Goal: Task Accomplishment & Management: Manage account settings

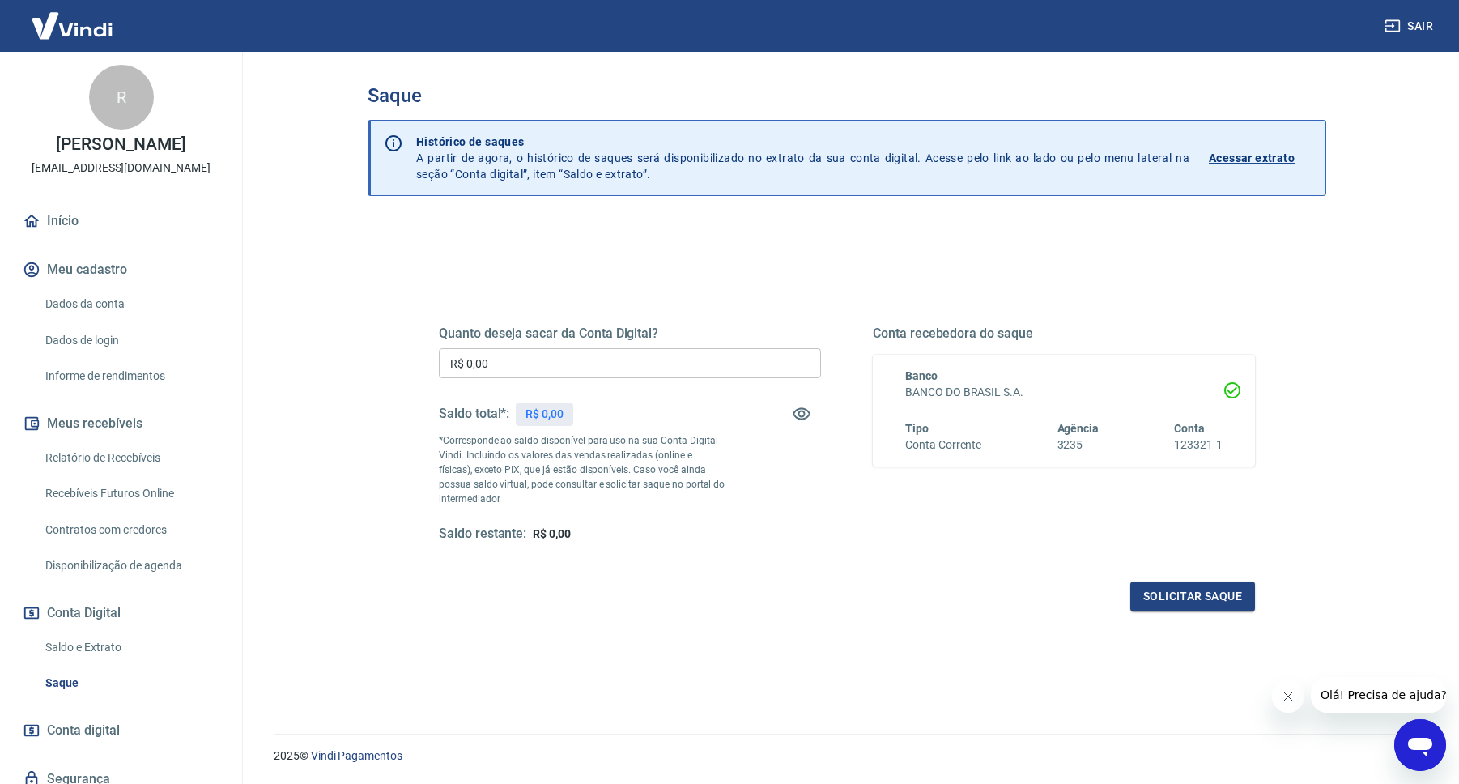
click at [329, 98] on div "Saque Histórico de saques A partir de agora, o histórico de saques será disponi…" at bounding box center [847, 383] width 1036 height 662
